Goal: Task Accomplishment & Management: Use online tool/utility

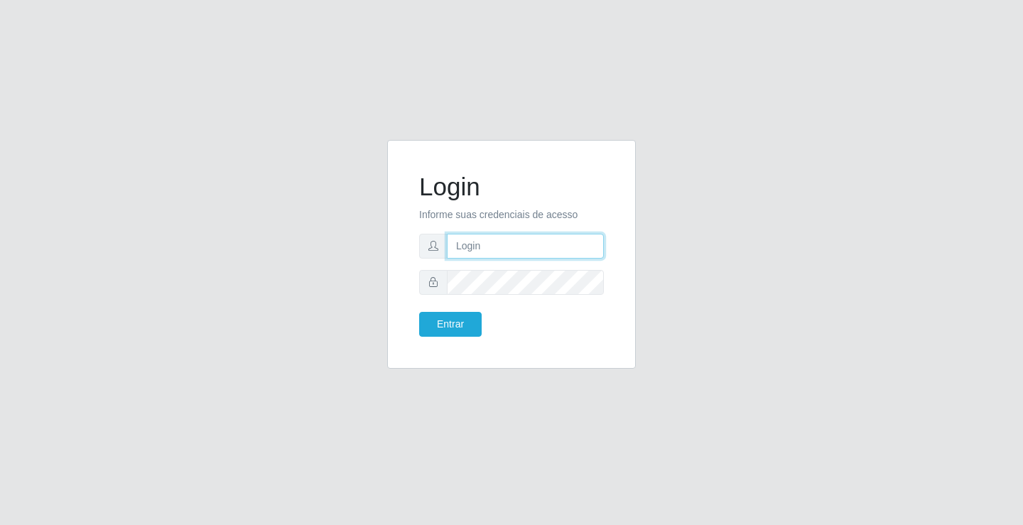
click at [474, 247] on input "text" at bounding box center [525, 246] width 157 height 25
click at [509, 247] on input "r" at bounding box center [525, 246] width 157 height 25
type input "[PERSON_NAME]"
click at [419, 312] on button "Entrar" at bounding box center [450, 324] width 63 height 25
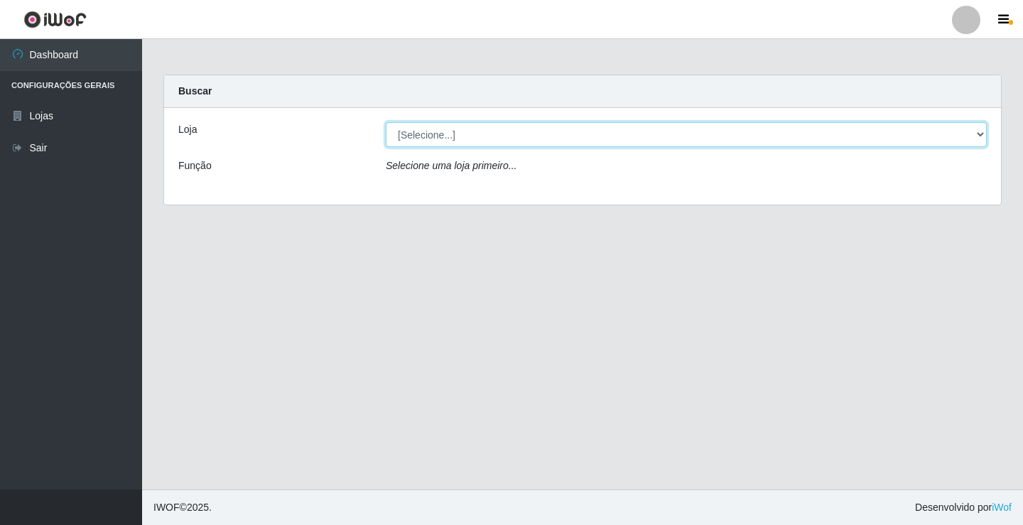
click at [438, 139] on select "[Selecione...] Ideal - Conceição" at bounding box center [686, 134] width 601 height 25
select select "231"
click at [386, 122] on select "[Selecione...] Ideal - Conceição" at bounding box center [686, 134] width 601 height 25
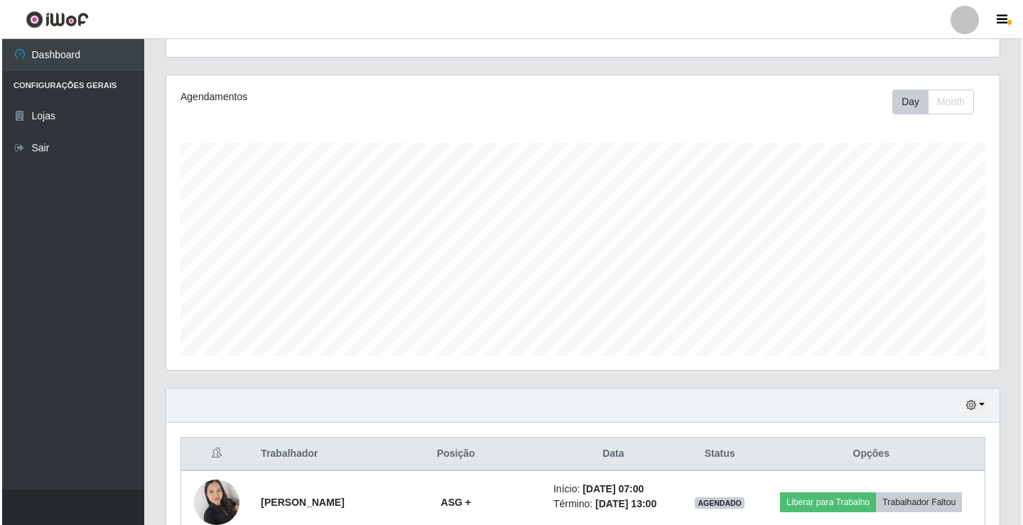
scroll to position [426, 0]
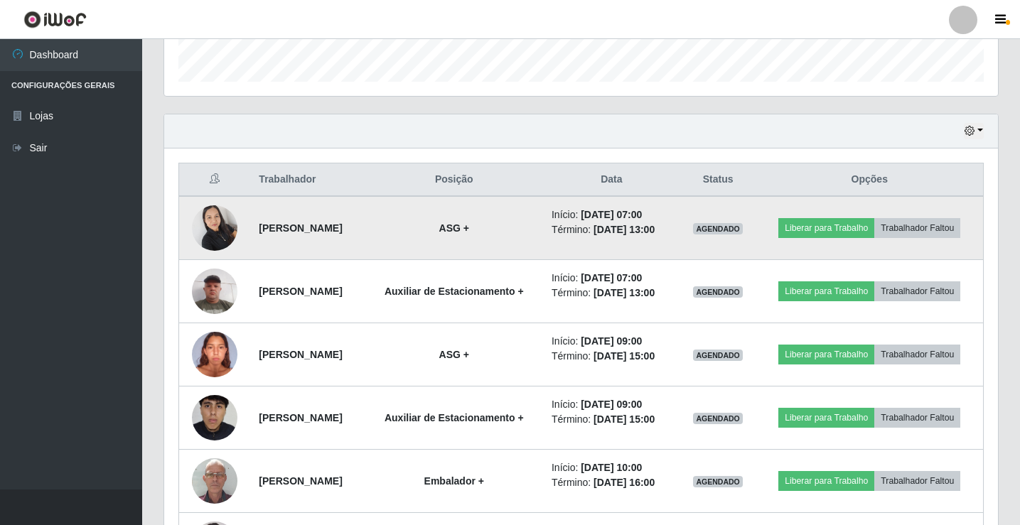
click at [225, 226] on img at bounding box center [214, 228] width 45 height 60
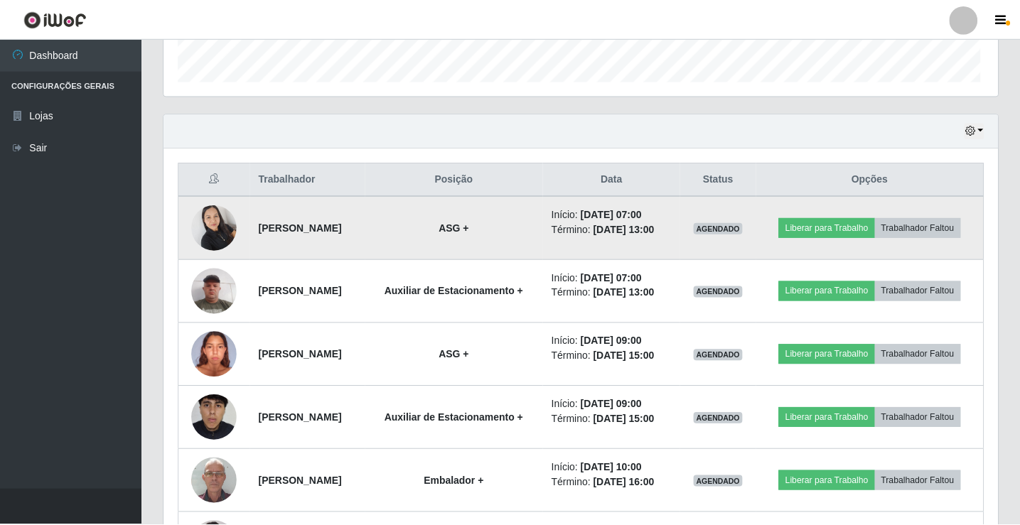
scroll to position [295, 826]
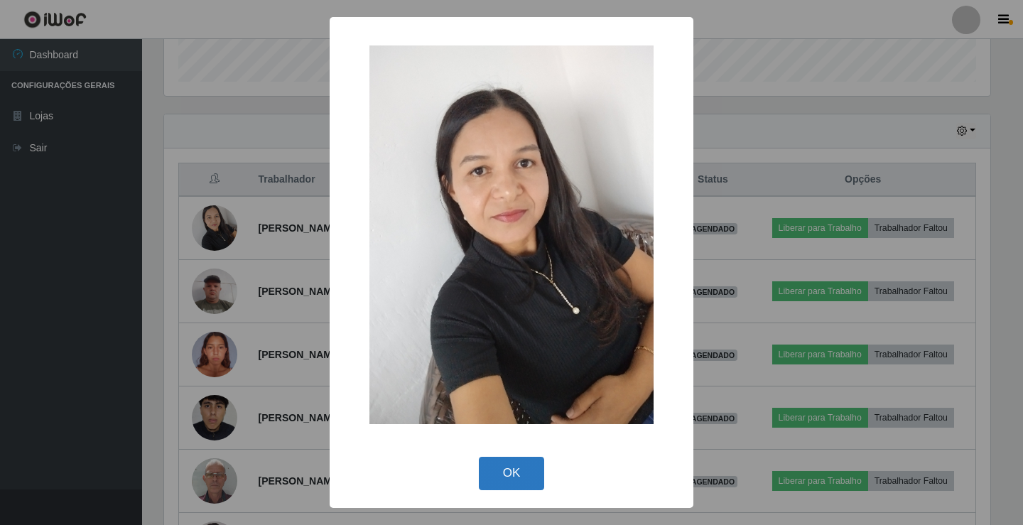
click at [500, 474] on button "OK" at bounding box center [512, 473] width 66 height 33
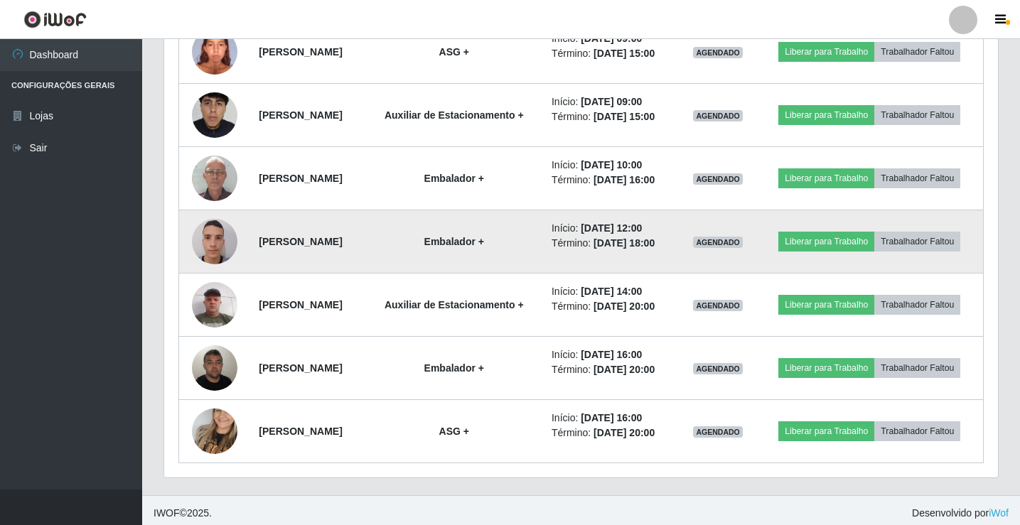
scroll to position [735, 0]
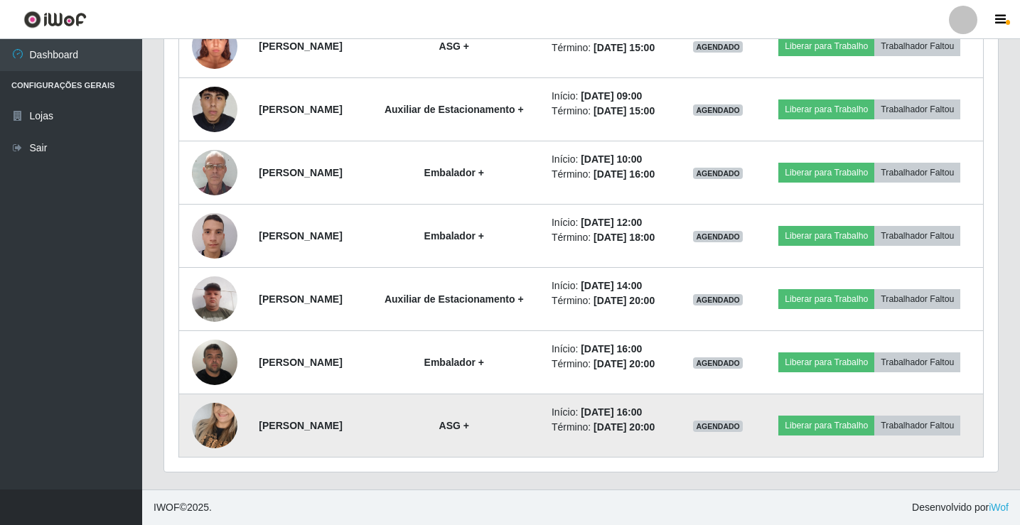
click at [222, 423] on img at bounding box center [214, 425] width 45 height 81
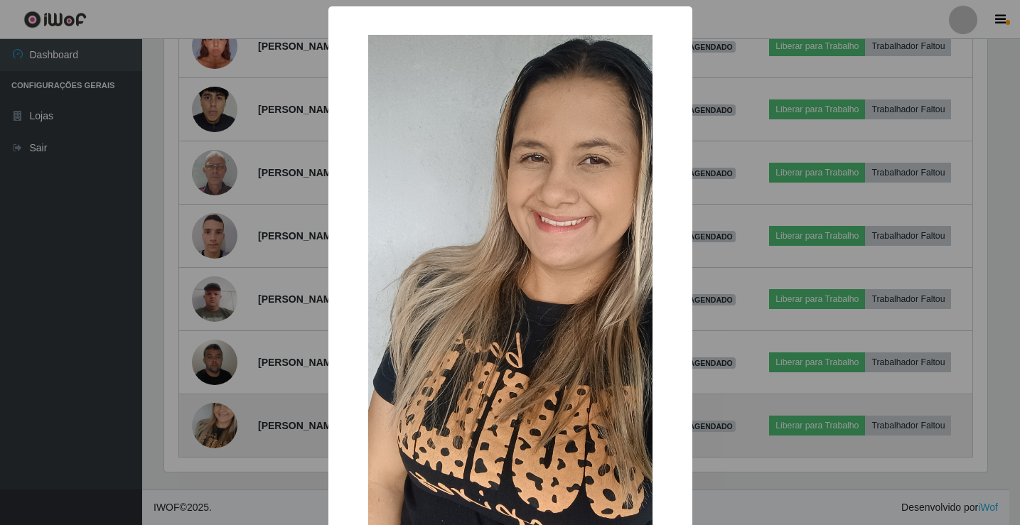
scroll to position [295, 826]
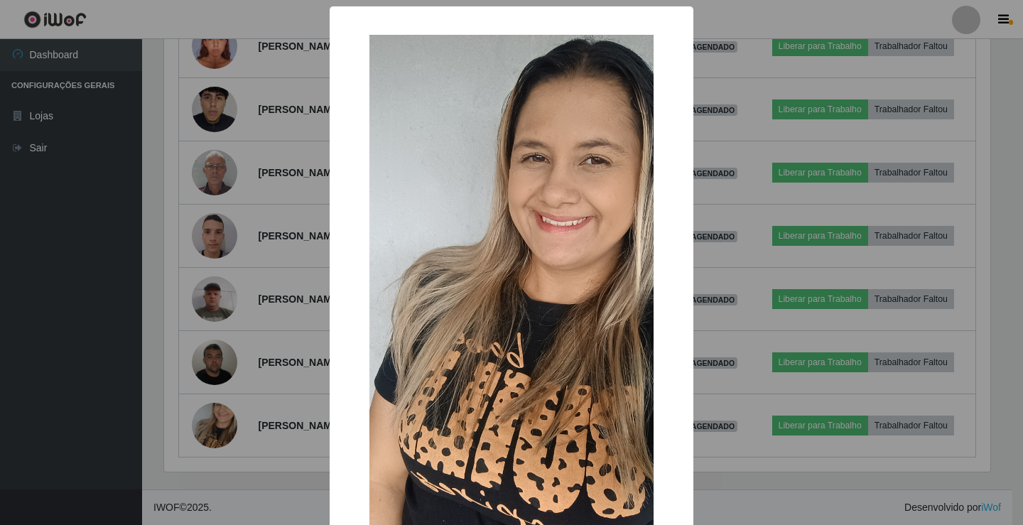
click at [226, 424] on div "× OK Cancel" at bounding box center [511, 262] width 1023 height 525
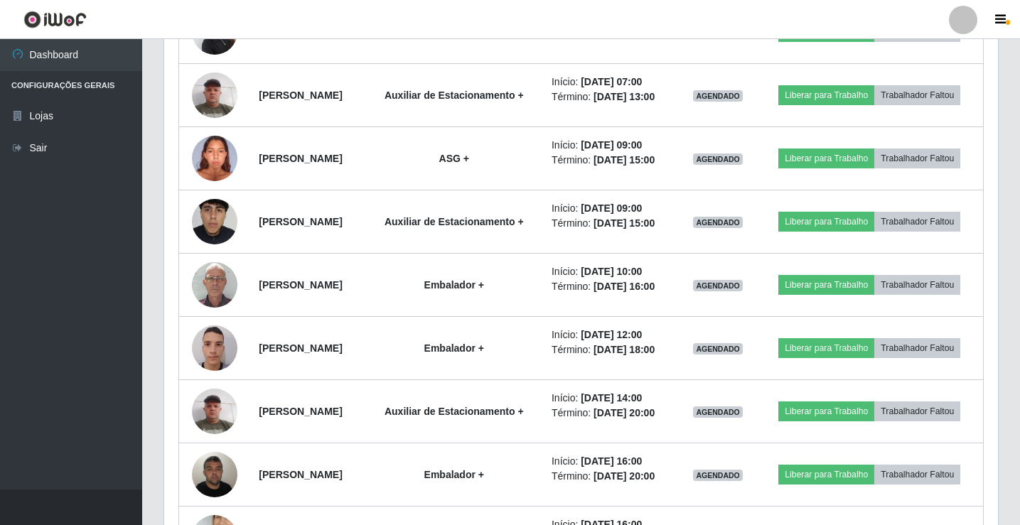
scroll to position [711, 0]
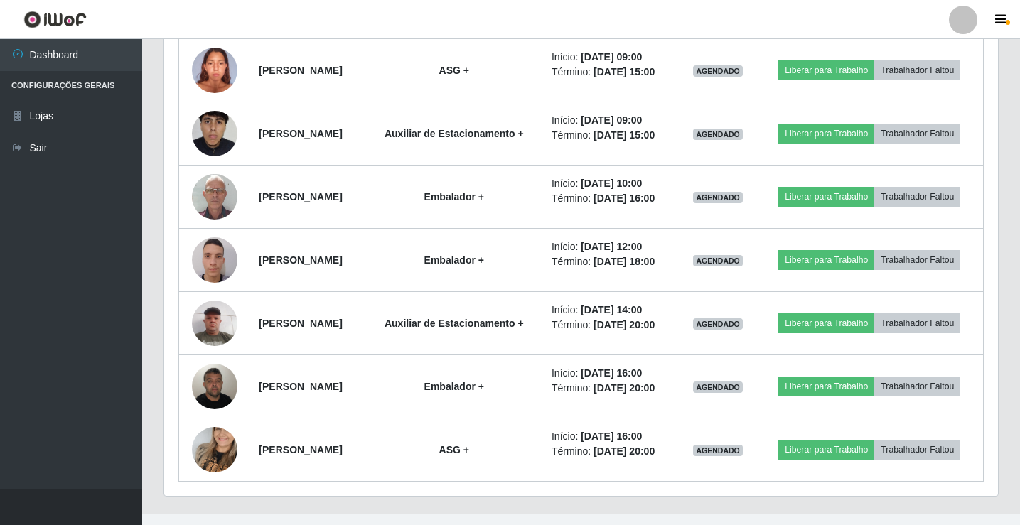
click at [966, 20] on div at bounding box center [963, 20] width 28 height 28
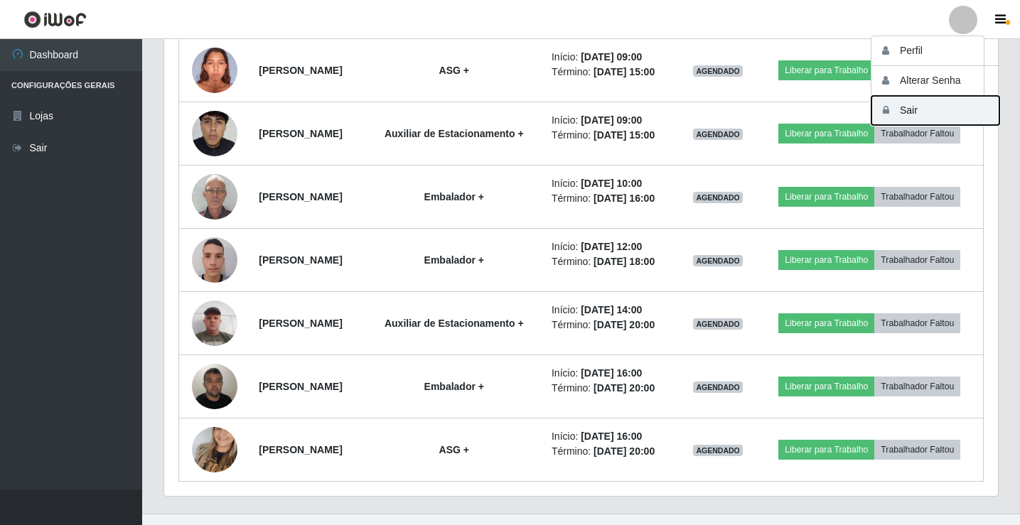
click at [949, 115] on button "Sair" at bounding box center [935, 110] width 128 height 29
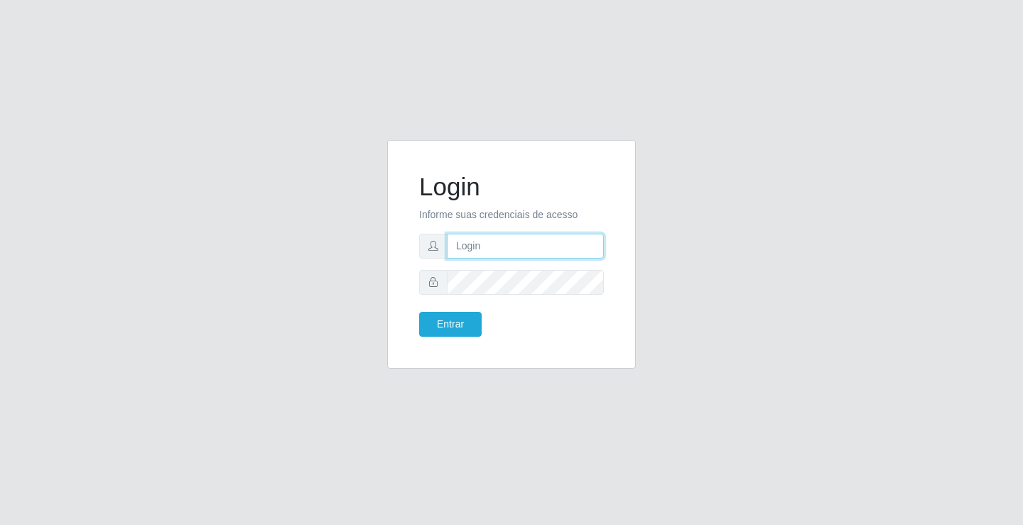
click at [524, 243] on input "text" at bounding box center [525, 246] width 157 height 25
type input "[PERSON_NAME]"
click at [419, 312] on button "Entrar" at bounding box center [450, 324] width 63 height 25
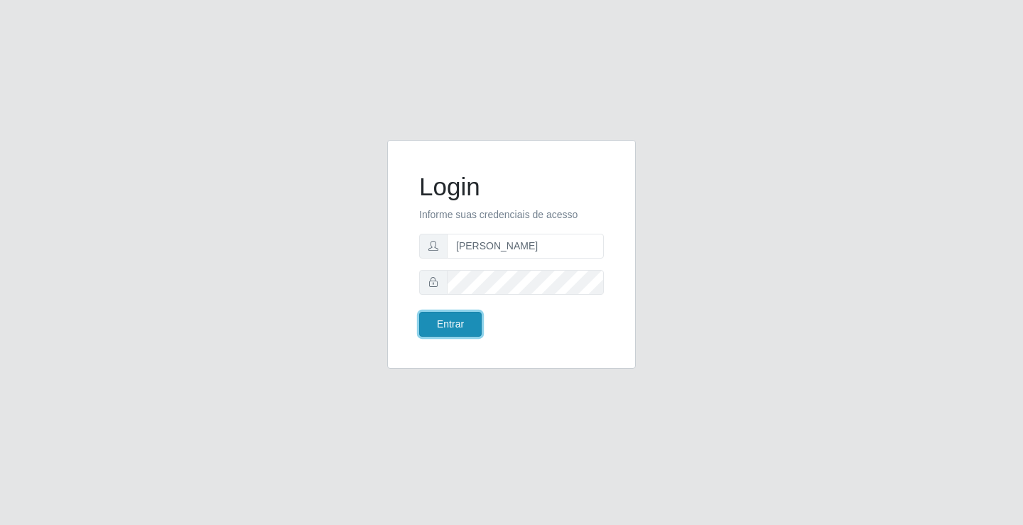
click at [467, 326] on button "Entrar" at bounding box center [450, 324] width 63 height 25
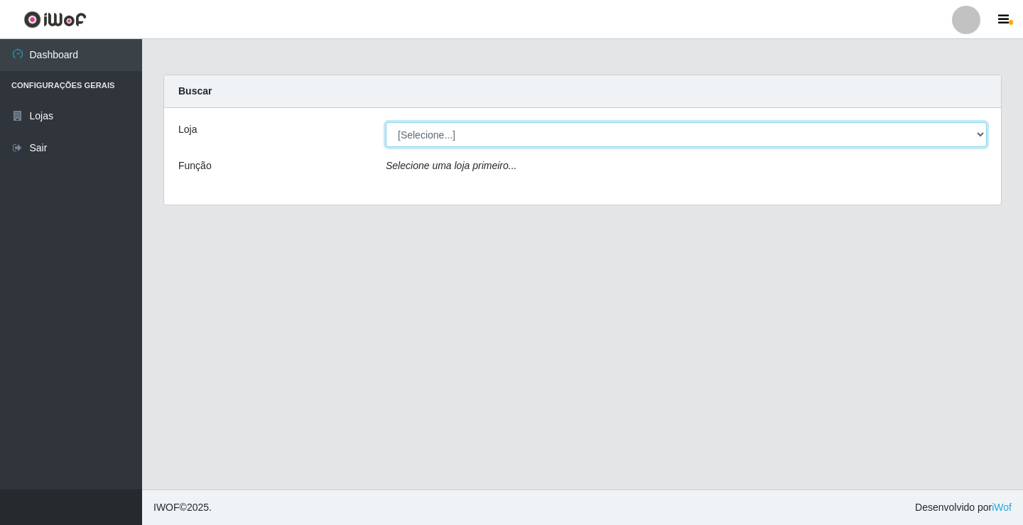
drag, startPoint x: 508, startPoint y: 138, endPoint x: 511, endPoint y: 145, distance: 7.7
click at [508, 138] on select "[Selecione...] Ideal - Conceição" at bounding box center [686, 134] width 601 height 25
select select "231"
click at [386, 122] on select "[Selecione...] Ideal - Conceição" at bounding box center [686, 134] width 601 height 25
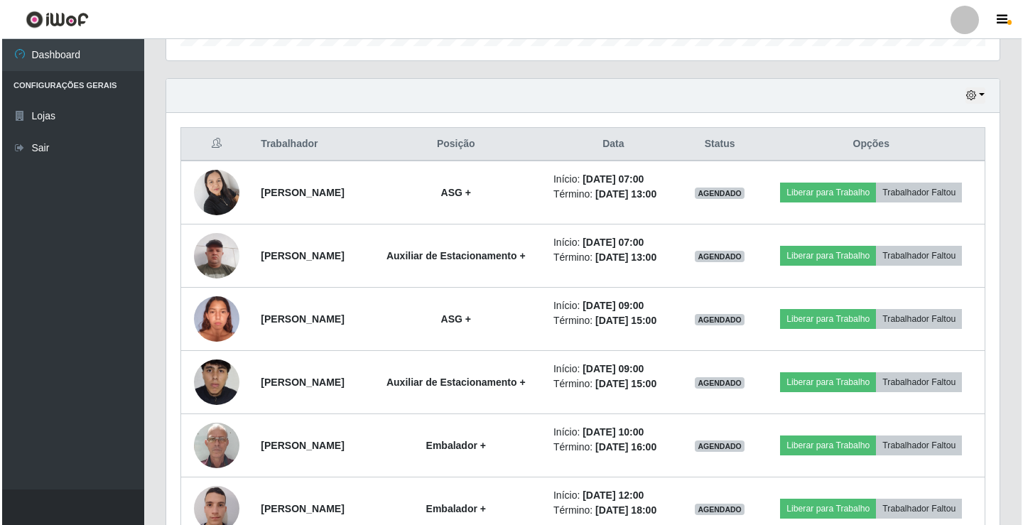
scroll to position [497, 0]
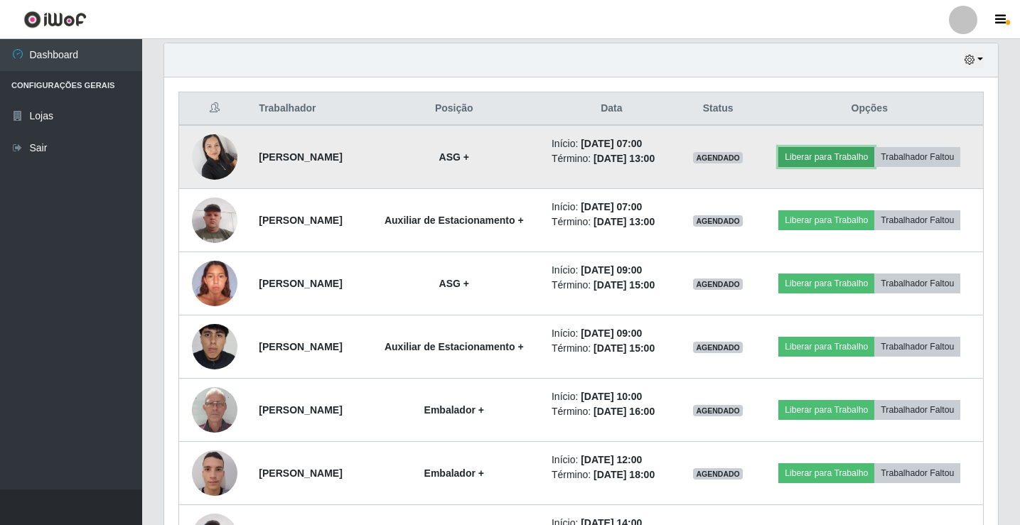
click at [806, 153] on button "Liberar para Trabalho" at bounding box center [826, 157] width 96 height 20
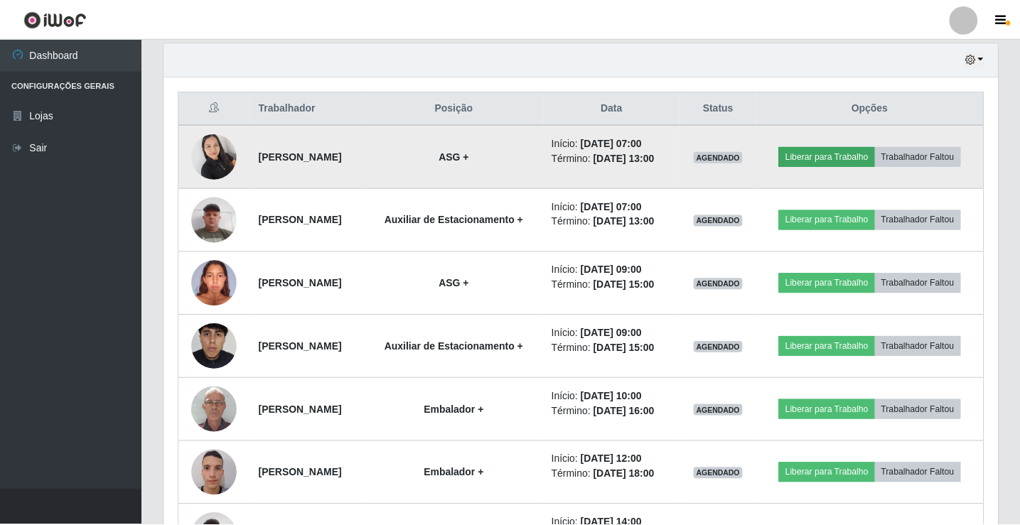
scroll to position [295, 826]
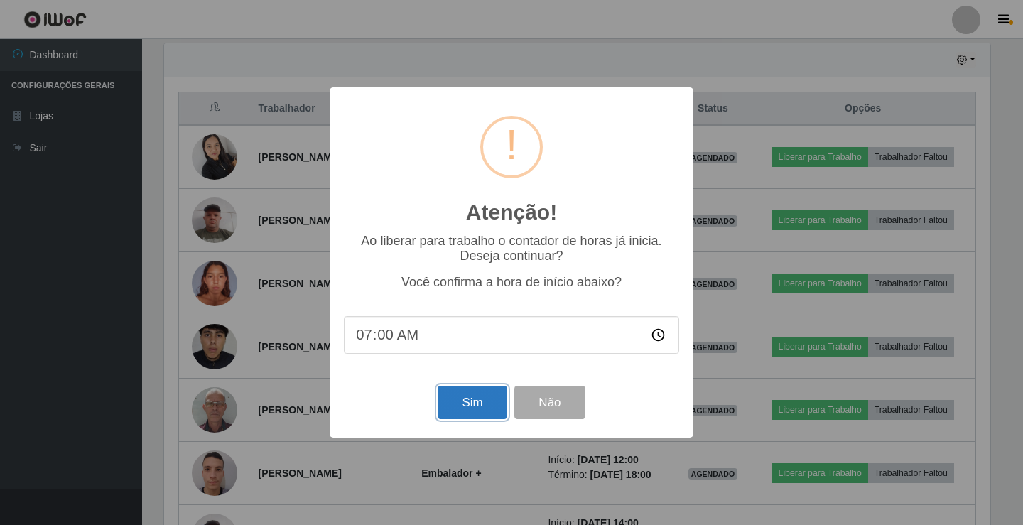
click at [471, 411] on button "Sim" at bounding box center [472, 402] width 69 height 33
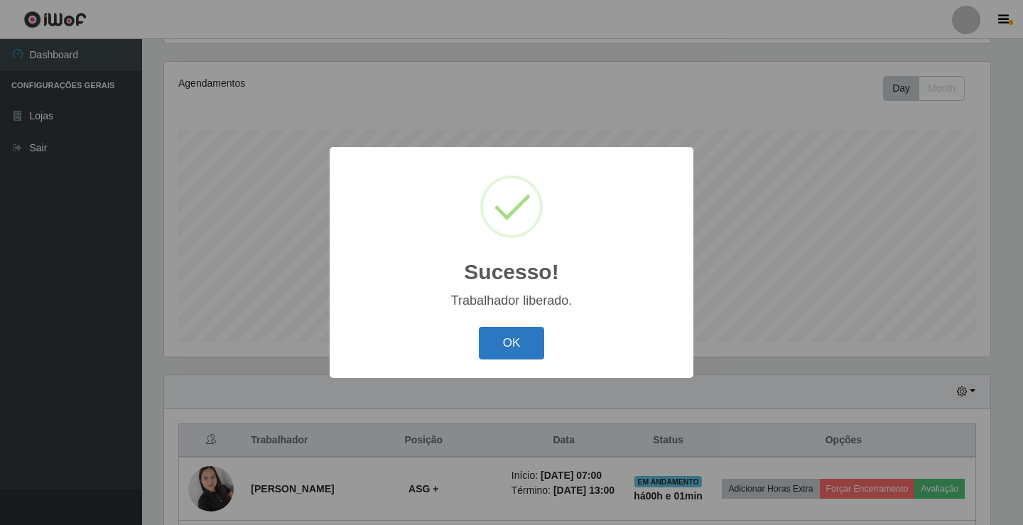
click at [508, 343] on button "OK" at bounding box center [512, 343] width 66 height 33
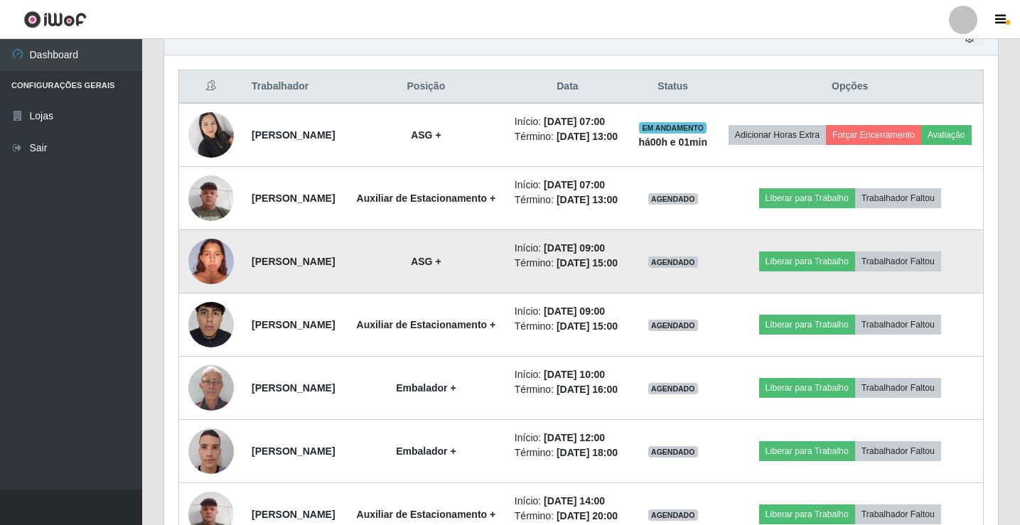
scroll to position [521, 0]
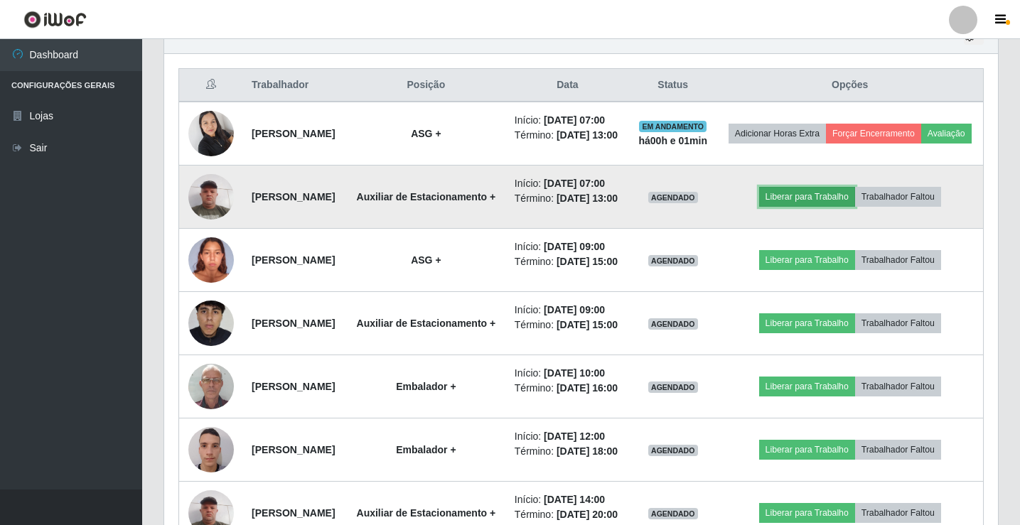
click at [807, 207] on button "Liberar para Trabalho" at bounding box center [807, 197] width 96 height 20
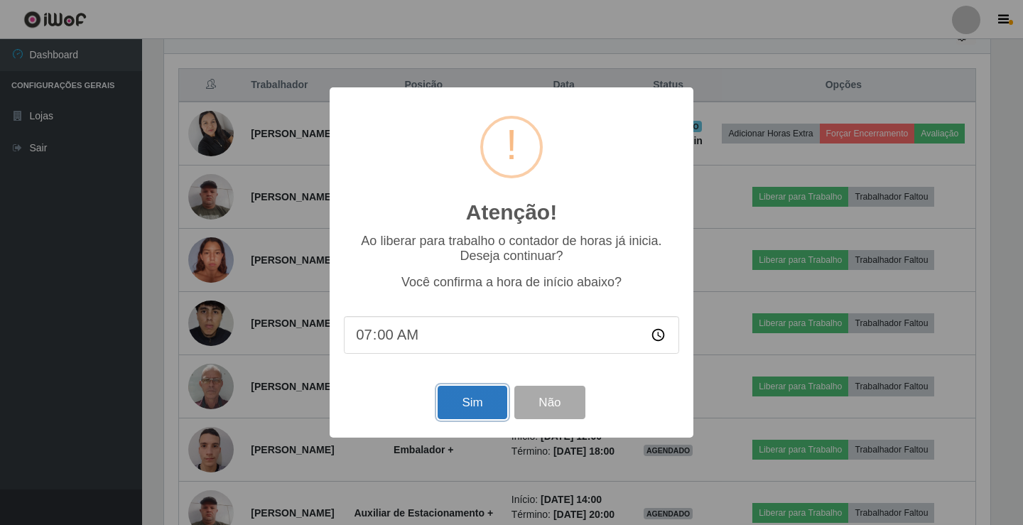
click at [470, 411] on button "Sim" at bounding box center [472, 402] width 69 height 33
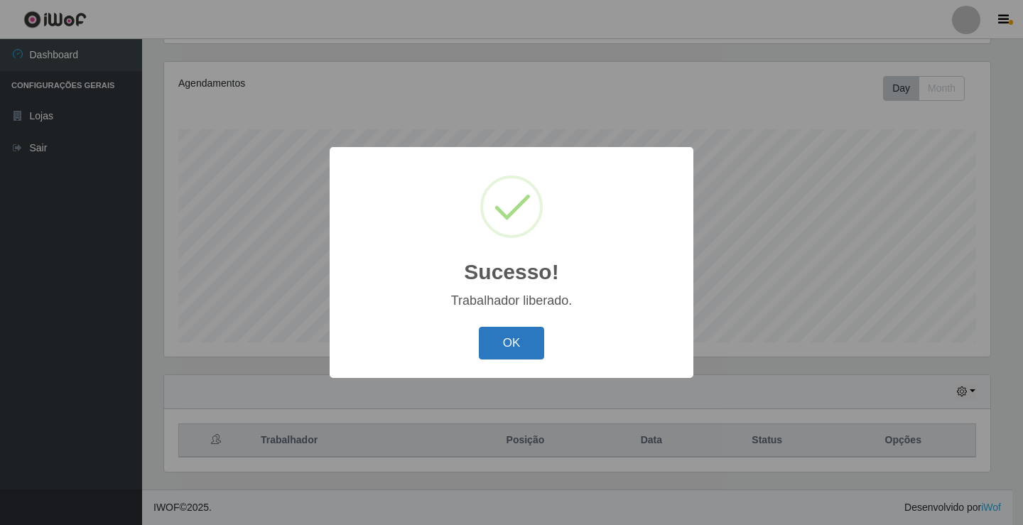
click at [524, 341] on button "OK" at bounding box center [512, 343] width 66 height 33
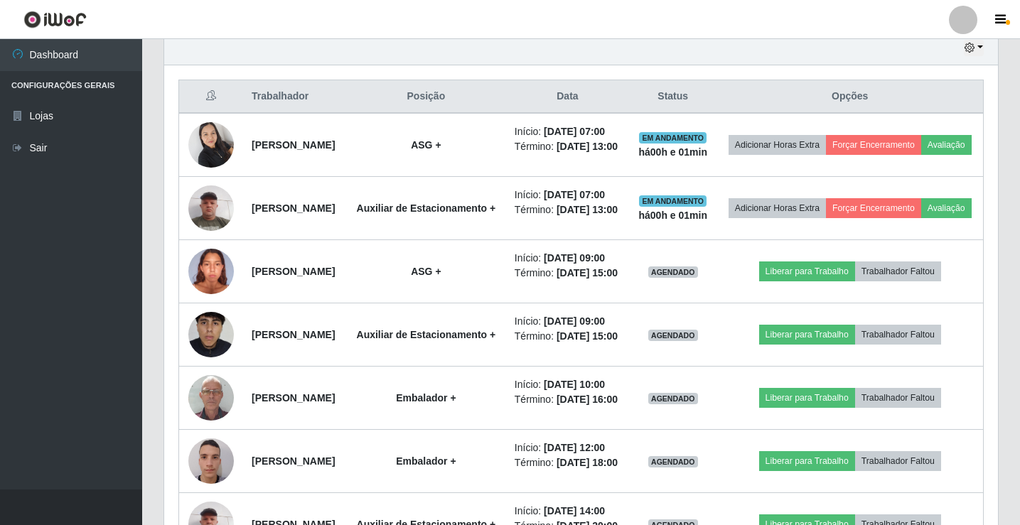
scroll to position [521, 0]
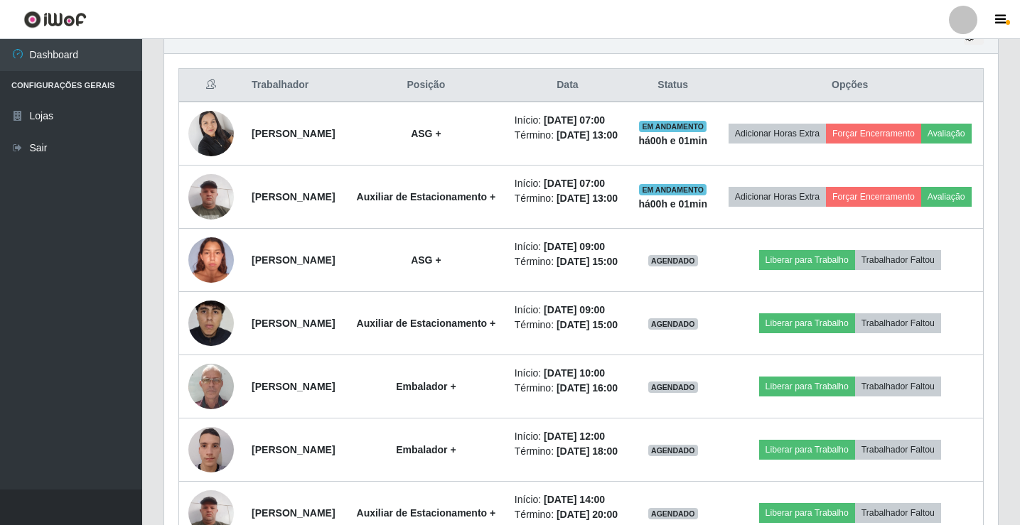
click at [966, 14] on div at bounding box center [963, 20] width 28 height 28
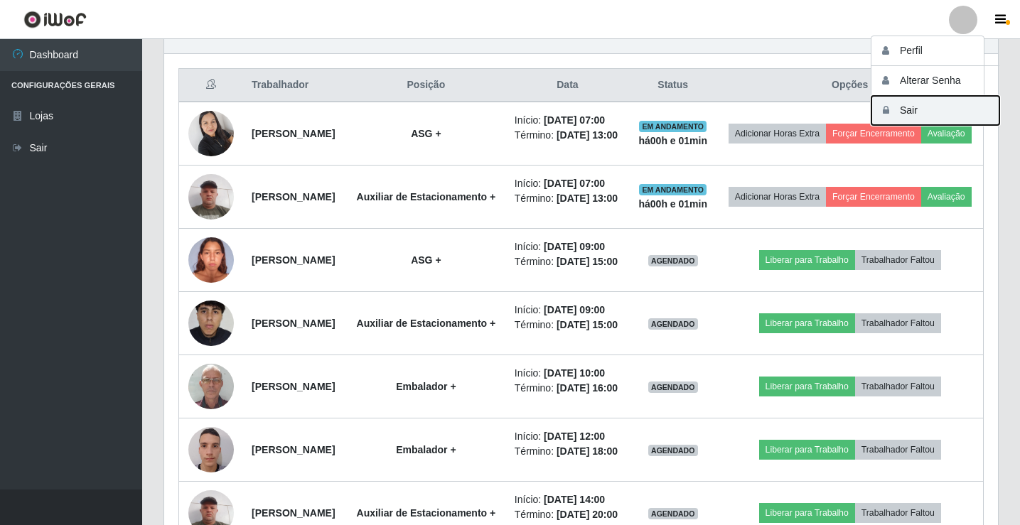
click at [923, 109] on button "Sair" at bounding box center [935, 110] width 128 height 29
